Goal: Transaction & Acquisition: Subscribe to service/newsletter

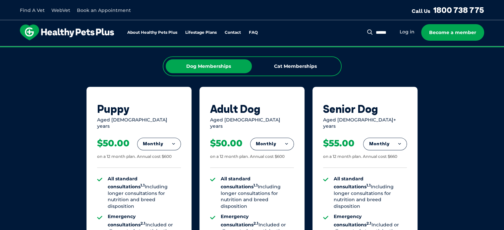
scroll to position [397, 0]
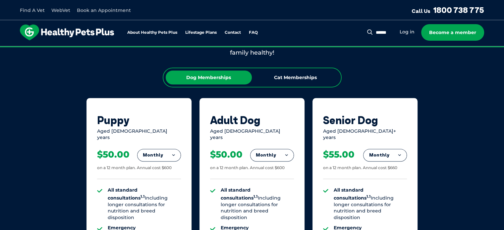
click at [283, 86] on div "Dog Memberships Cat Memberships" at bounding box center [252, 78] width 179 height 20
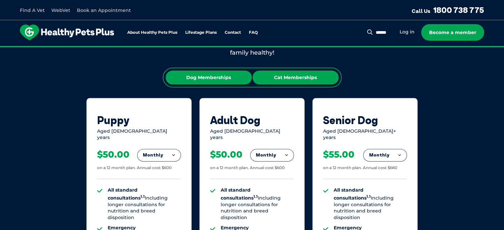
click at [297, 80] on div "Cat Memberships" at bounding box center [295, 78] width 86 height 14
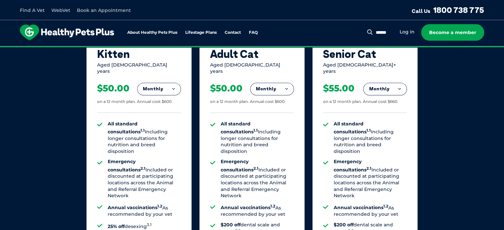
scroll to position [431, 0]
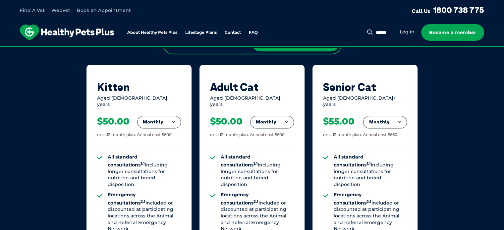
click at [288, 118] on button "Monthly" at bounding box center [271, 122] width 43 height 12
click at [273, 129] on li "Fortnightly" at bounding box center [271, 136] width 43 height 16
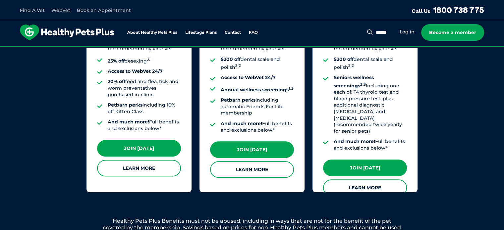
scroll to position [596, 0]
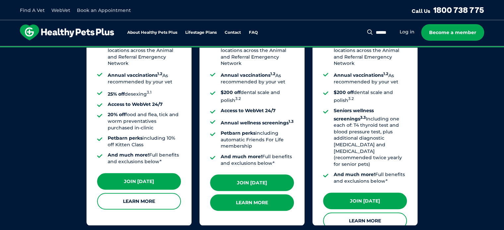
click at [267, 194] on link "Learn More" at bounding box center [252, 202] width 84 height 17
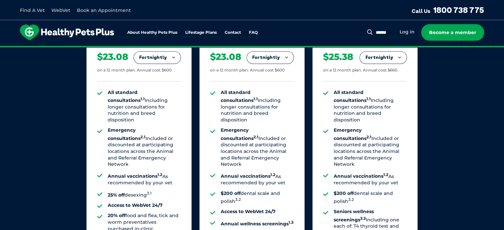
scroll to position [464, 0]
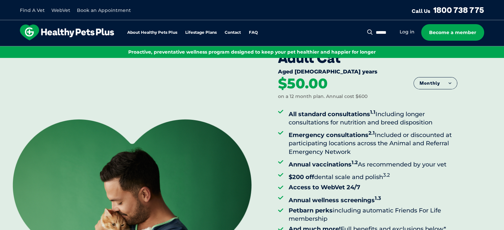
scroll to position [33, 0]
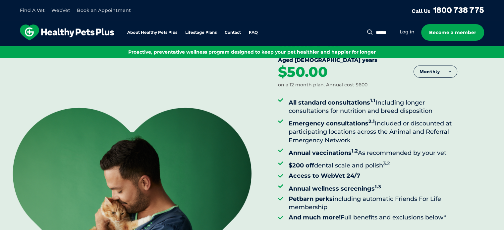
click at [437, 68] on button "Monthly" at bounding box center [435, 72] width 43 height 12
click at [438, 80] on li "Fortnightly" at bounding box center [435, 85] width 43 height 17
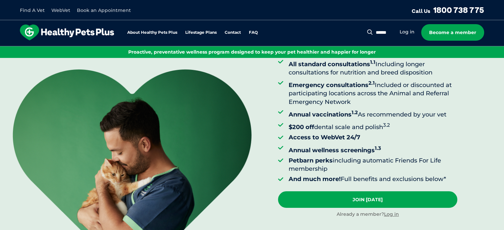
scroll to position [99, 0]
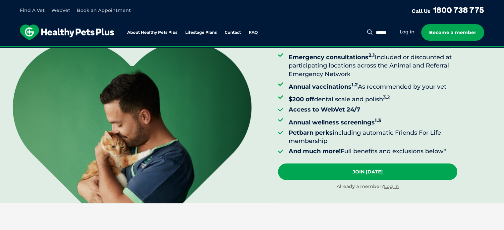
click at [408, 31] on link "Log in" at bounding box center [406, 32] width 15 height 6
